Goal: Find specific page/section: Find specific page/section

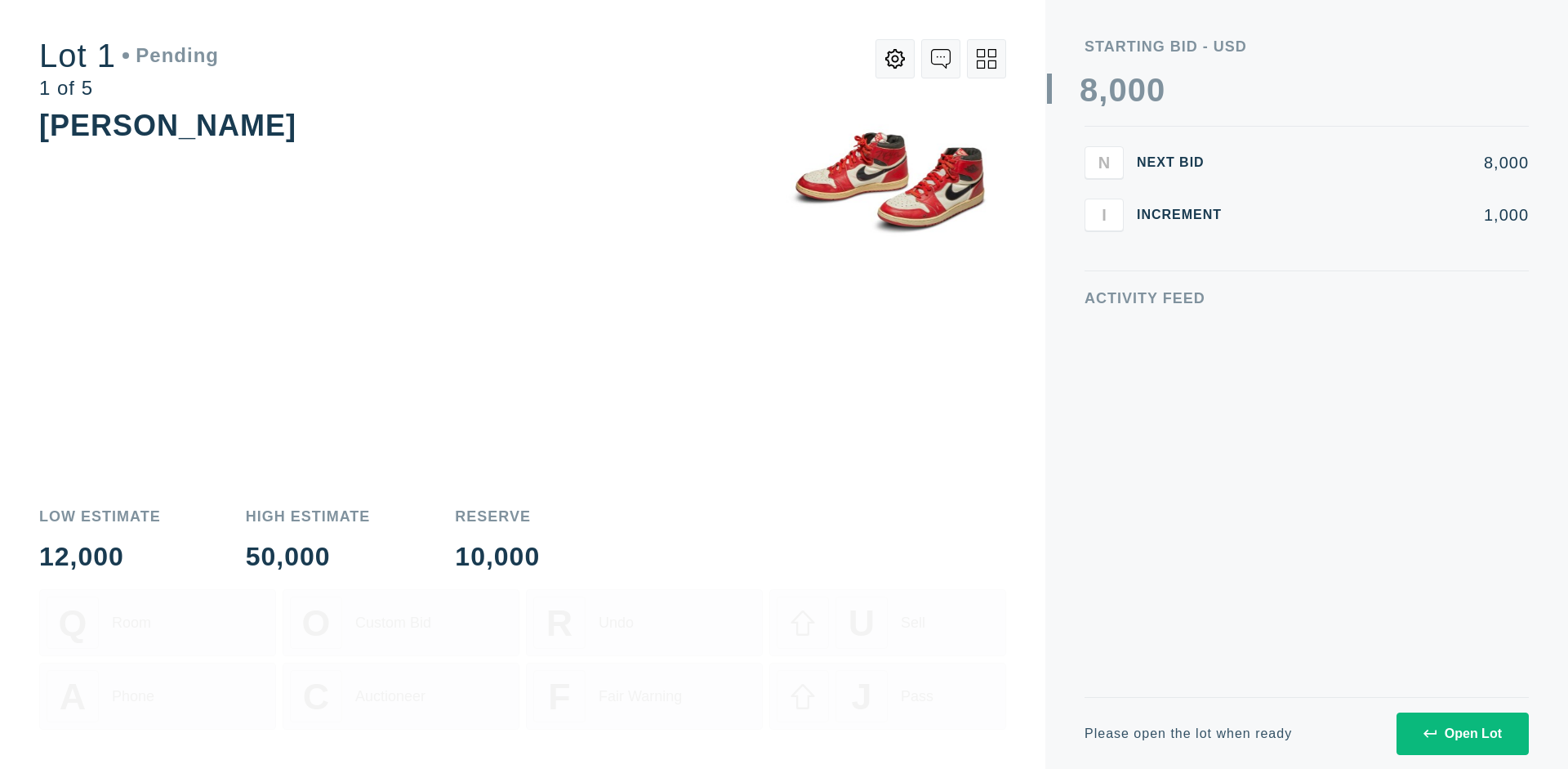
click at [1462, 733] on div "Open Lot" at bounding box center [1463, 734] width 78 height 15
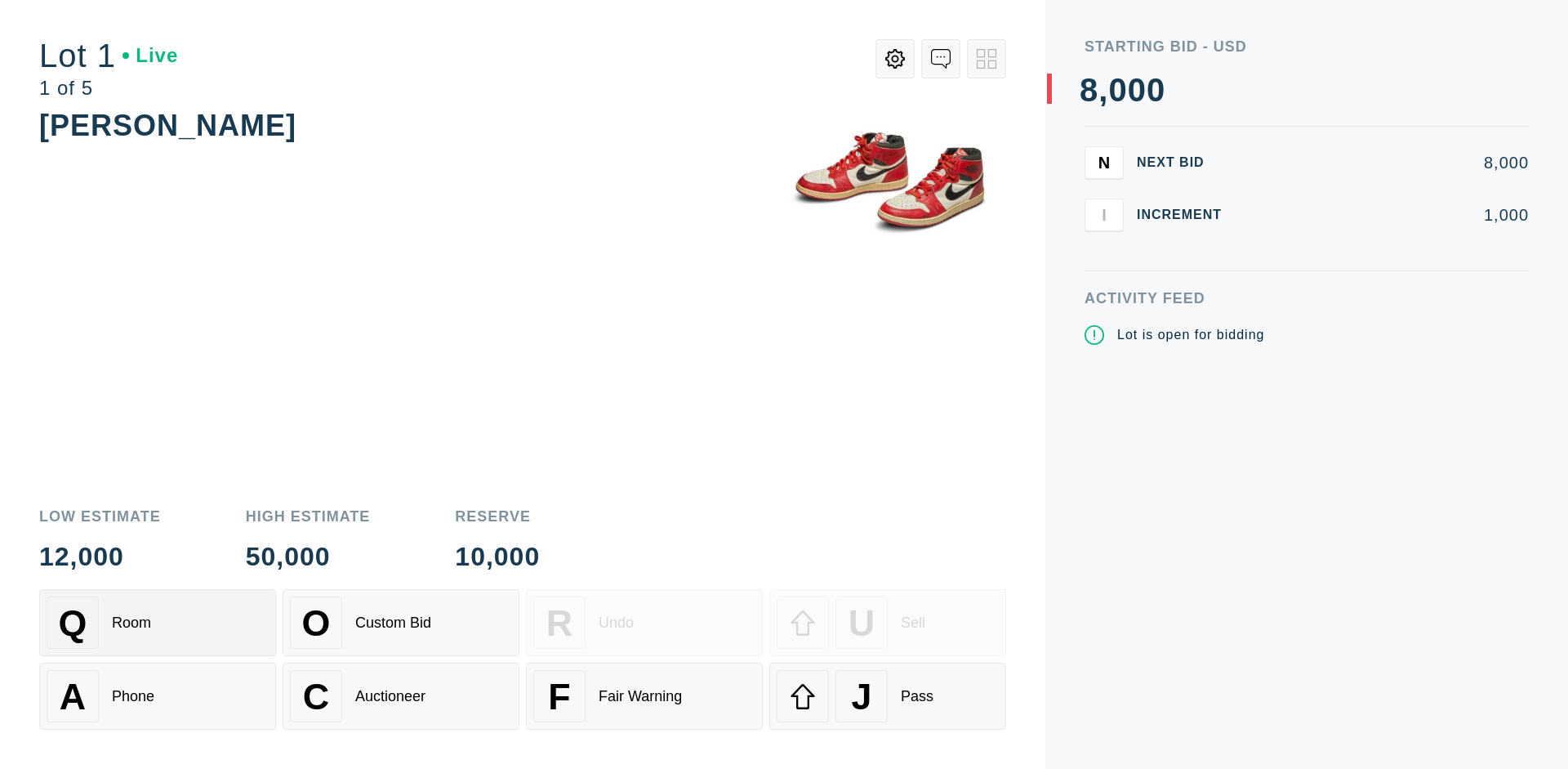
click at [158, 622] on div "Q Room" at bounding box center [157, 622] width 222 height 52
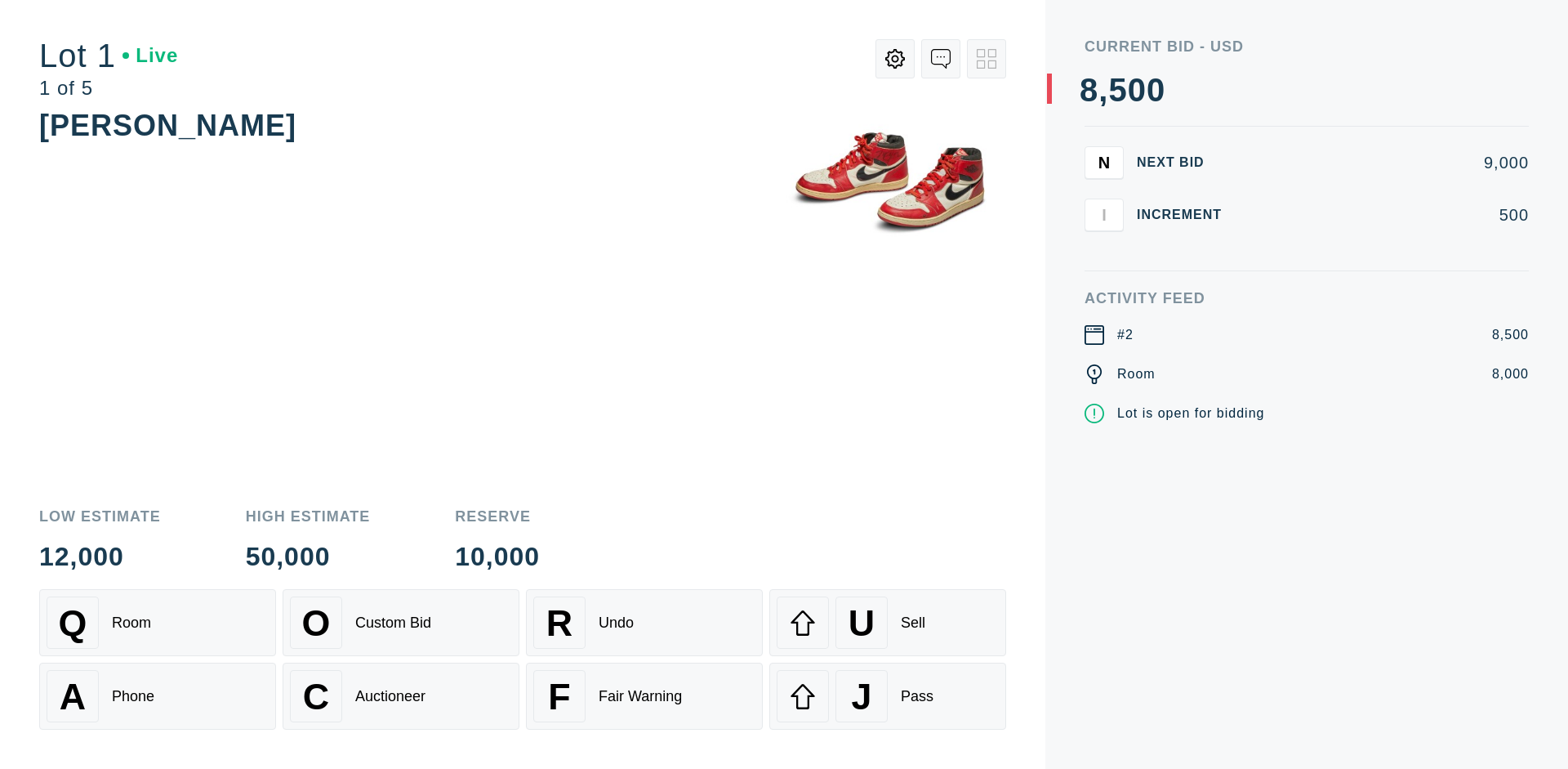
click at [158, 622] on div "Q Room" at bounding box center [157, 622] width 222 height 52
click at [158, 697] on div "A Phone" at bounding box center [157, 697] width 222 height 52
